Goal: Feedback & Contribution: Submit feedback/report problem

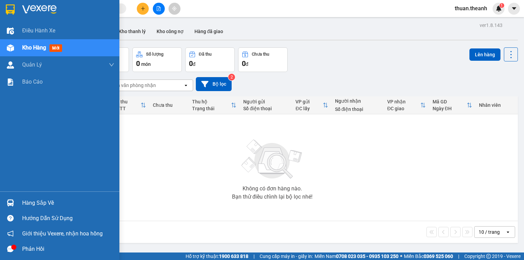
click at [49, 48] on div "Kho hàng mới" at bounding box center [43, 47] width 43 height 9
click at [27, 249] on div "Phản hồi" at bounding box center [68, 249] width 92 height 10
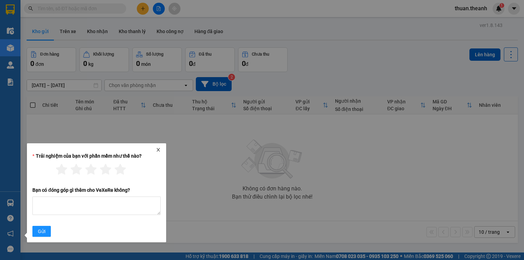
click at [154, 148] on div at bounding box center [97, 149] width 134 height 5
click at [157, 149] on icon "close" at bounding box center [158, 149] width 5 height 5
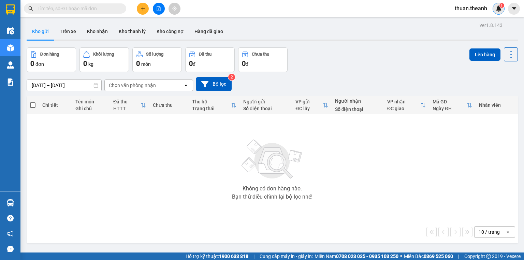
click at [500, 6] on sup "1" at bounding box center [501, 5] width 5 height 5
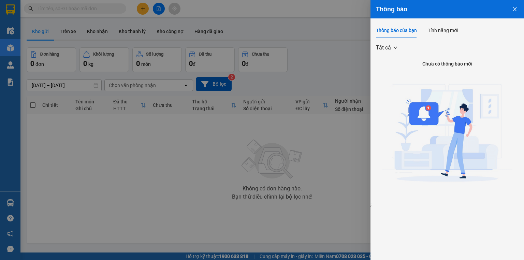
click at [516, 3] on button "Close" at bounding box center [514, 8] width 18 height 17
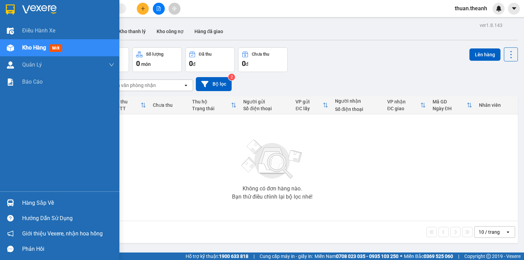
click at [69, 248] on div "Phản hồi" at bounding box center [68, 249] width 92 height 10
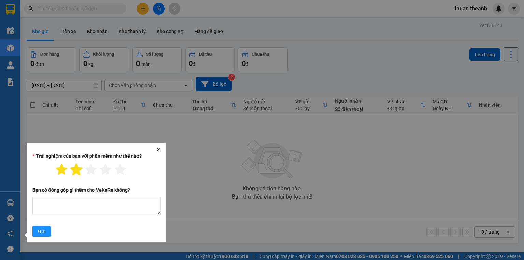
click at [78, 168] on icon "star" at bounding box center [76, 169] width 12 height 12
click at [94, 172] on icon "star" at bounding box center [91, 169] width 12 height 12
click at [87, 220] on form "Trải nghiệm của bạn với phần mềm như thế nào? Bạn có đóng góp gì thêm cho [PERS…" at bounding box center [96, 195] width 128 height 86
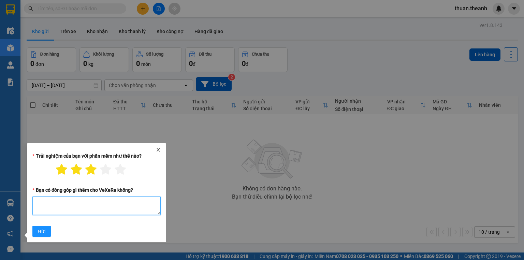
click at [87, 215] on textarea "Bạn có đóng góp gì thêm cho VeXeRe không?" at bounding box center [96, 205] width 128 height 18
type textarea "cho sửa phần in phơi những cột muốn in"
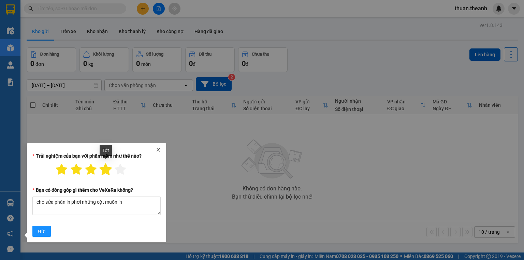
click at [108, 170] on icon "star" at bounding box center [106, 169] width 12 height 12
click at [44, 233] on span "Gửi" at bounding box center [42, 231] width 8 height 8
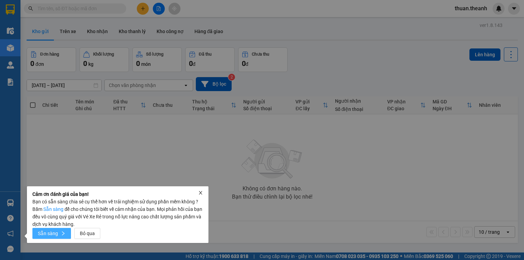
click at [61, 233] on icon "right" at bounding box center [63, 233] width 5 height 5
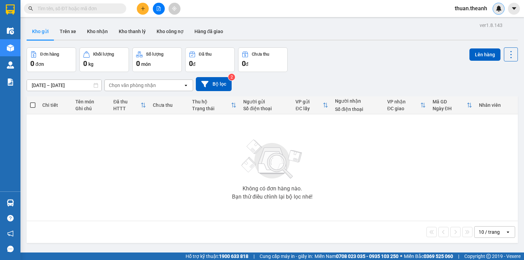
click at [496, 10] on img at bounding box center [498, 8] width 6 height 6
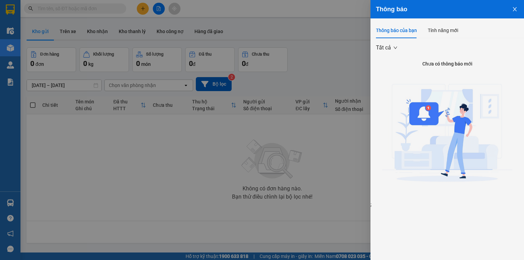
click at [514, 11] on icon "close" at bounding box center [514, 8] width 5 height 5
